Goal: Transaction & Acquisition: Subscribe to service/newsletter

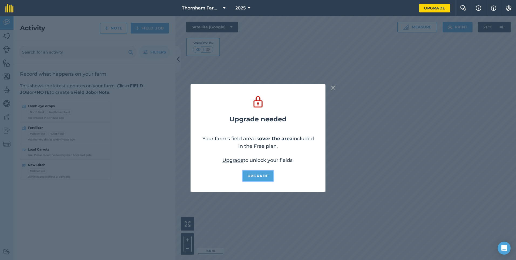
click at [256, 172] on link "Upgrade" at bounding box center [258, 175] width 31 height 11
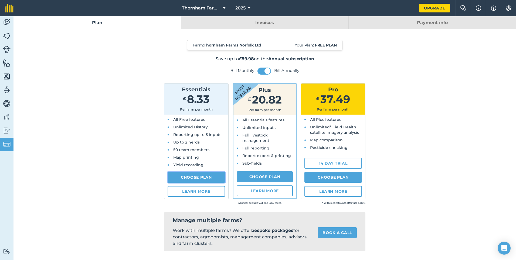
click at [209, 175] on link "Choose Plan" at bounding box center [196, 177] width 57 height 11
select select "GB"
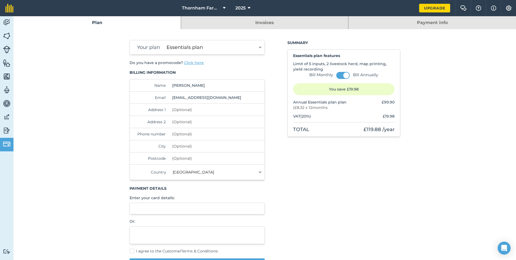
click at [238, 98] on input "[EMAIL_ADDRESS][DOMAIN_NAME]" at bounding box center [207, 97] width 74 height 12
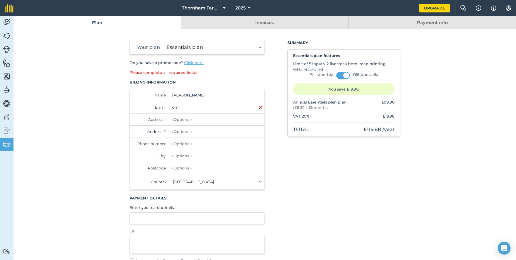
type input "m"
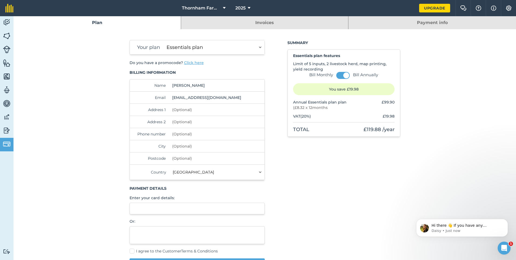
type input "[EMAIL_ADDRESS][DOMAIN_NAME]"
click at [176, 110] on input "Address 1" at bounding box center [207, 110] width 74 height 12
click at [196, 86] on input "[PERSON_NAME]" at bounding box center [207, 85] width 74 height 12
type input "H"
type input "E bett"
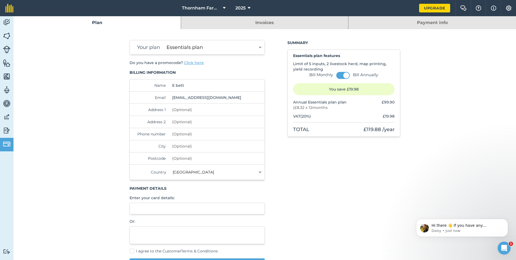
click at [193, 113] on input "Address 1" at bounding box center [207, 110] width 74 height 12
type input "[PERSON_NAME][GEOGRAPHIC_DATA]"
type input "07355180276"
type input "Hunstanton"
type input "PE3 65LH"
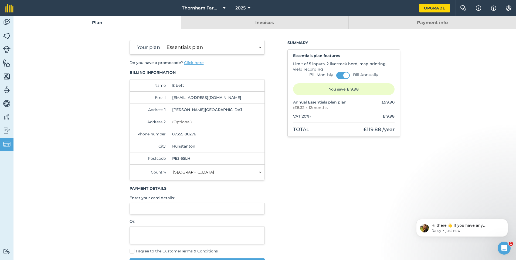
click at [189, 110] on input "[PERSON_NAME][GEOGRAPHIC_DATA]" at bounding box center [207, 110] width 74 height 12
type input "[PERSON_NAME][GEOGRAPHIC_DATA], [GEOGRAPHIC_DATA]"
click at [201, 135] on input "07355180276" at bounding box center [207, 134] width 74 height 12
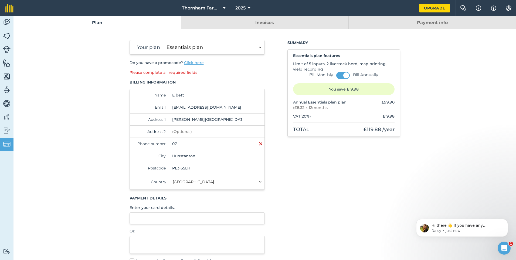
type input "0"
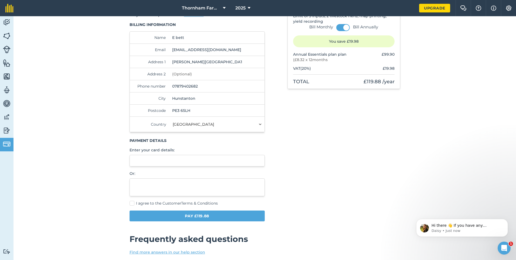
scroll to position [54, 0]
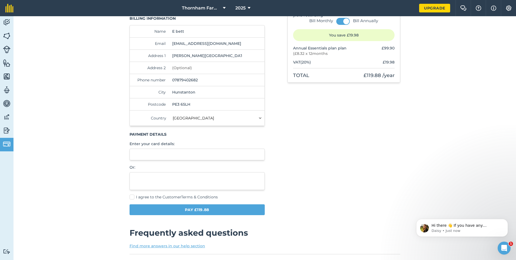
type input "07879402682"
click at [133, 195] on label "I agree to the Customer Terms & Conditions" at bounding box center [196, 197] width 135 height 6
drag, startPoint x: 133, startPoint y: 195, endPoint x: 128, endPoint y: 198, distance: 5.6
click at [129, 197] on label "I agree to the Customer Terms & Conditions" at bounding box center [196, 197] width 135 height 6
click at [129, 248] on input "I agree to the Customer Terms & Conditions" at bounding box center [131, 250] width 4 height 4
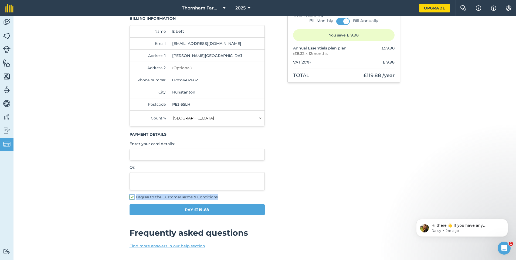
checkbox input "true"
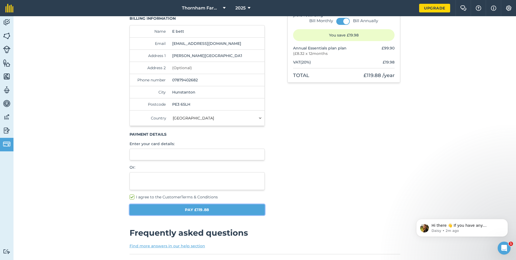
click at [173, 209] on button "Pay £119.88" at bounding box center [196, 209] width 135 height 11
